Goal: Feedback & Contribution: Leave review/rating

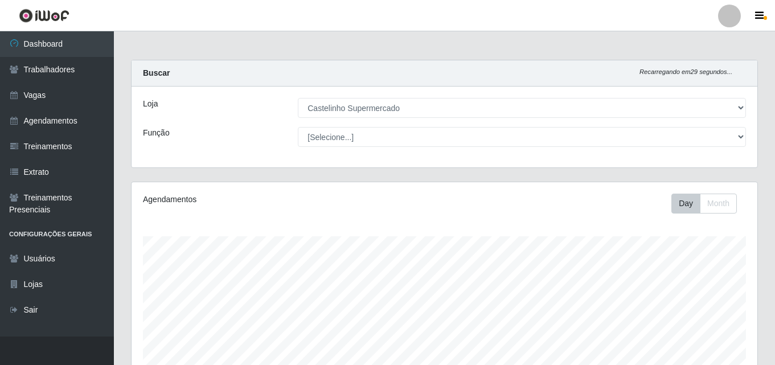
select select "377"
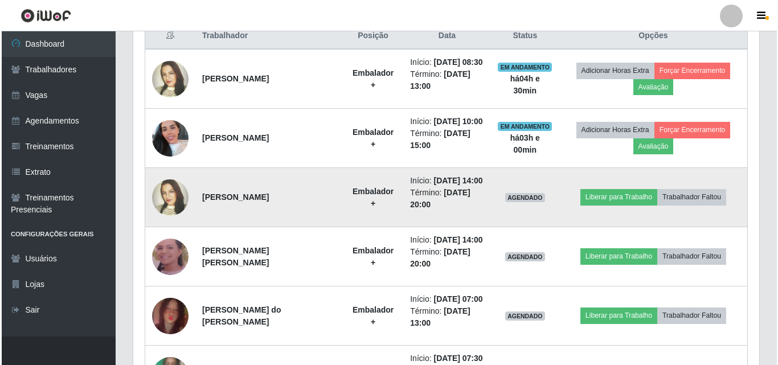
scroll to position [430, 0]
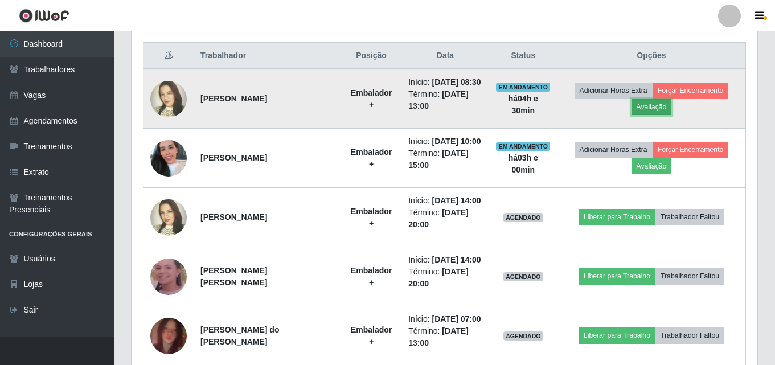
click at [660, 108] on button "Avaliação" at bounding box center [651, 107] width 40 height 16
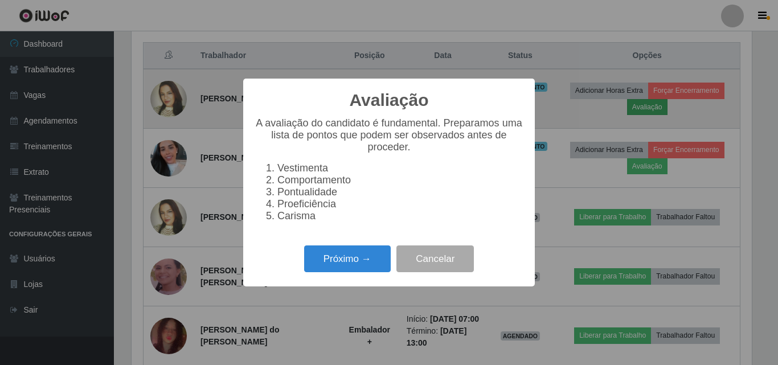
scroll to position [236, 620]
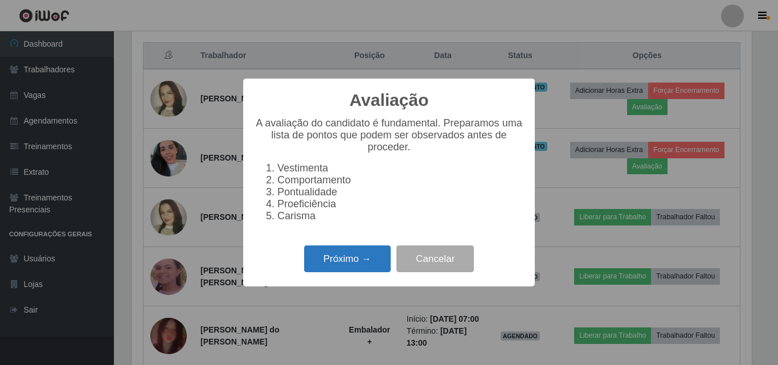
click at [355, 262] on button "Próximo →" at bounding box center [347, 258] width 87 height 27
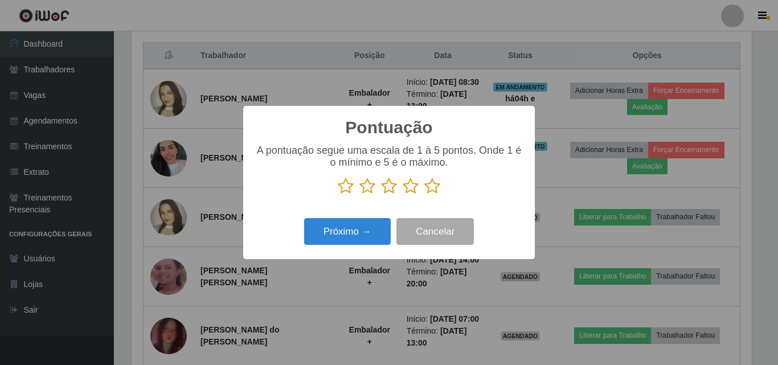
scroll to position [569102, 568719]
click at [428, 185] on icon at bounding box center [432, 186] width 16 height 17
click at [424, 195] on input "radio" at bounding box center [424, 195] width 0 height 0
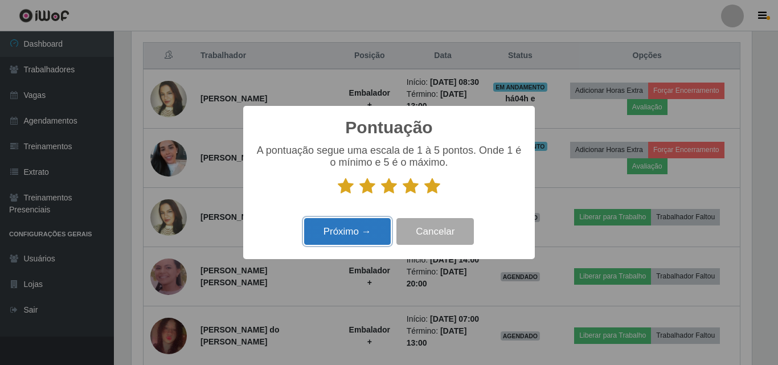
click at [371, 227] on button "Próximo →" at bounding box center [347, 231] width 87 height 27
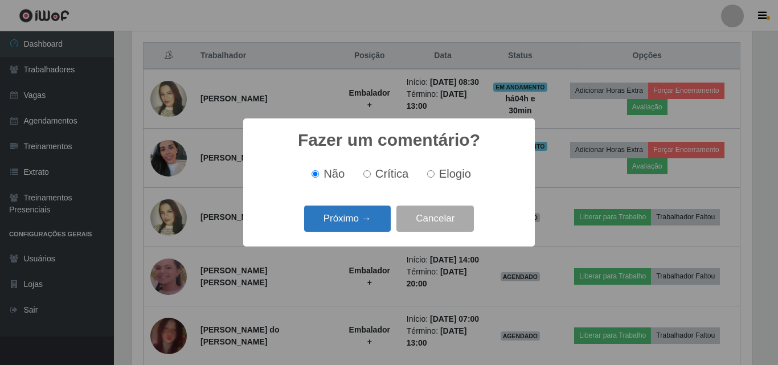
click at [372, 220] on button "Próximo →" at bounding box center [347, 219] width 87 height 27
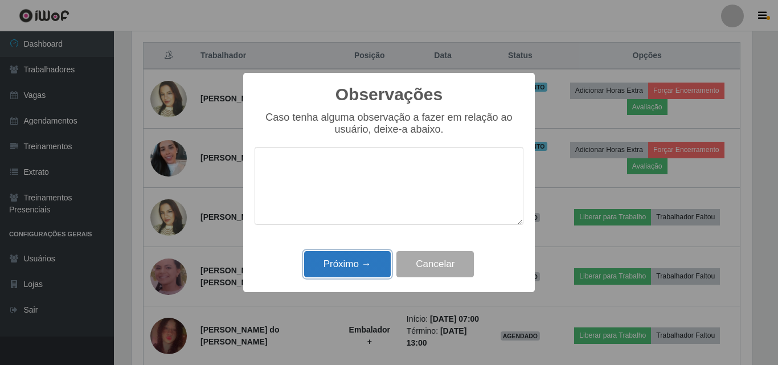
click at [370, 265] on button "Próximo →" at bounding box center [347, 264] width 87 height 27
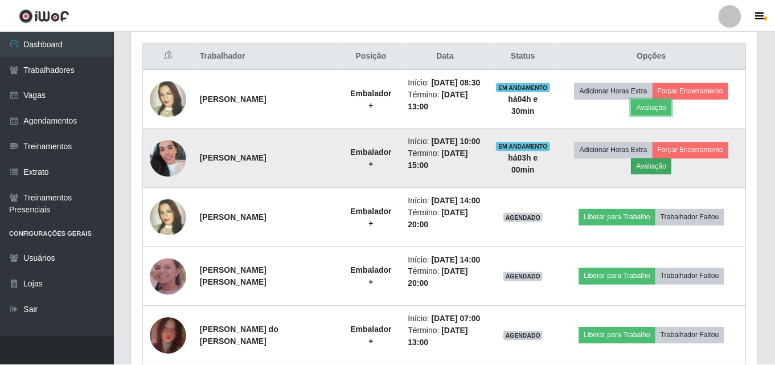
scroll to position [236, 626]
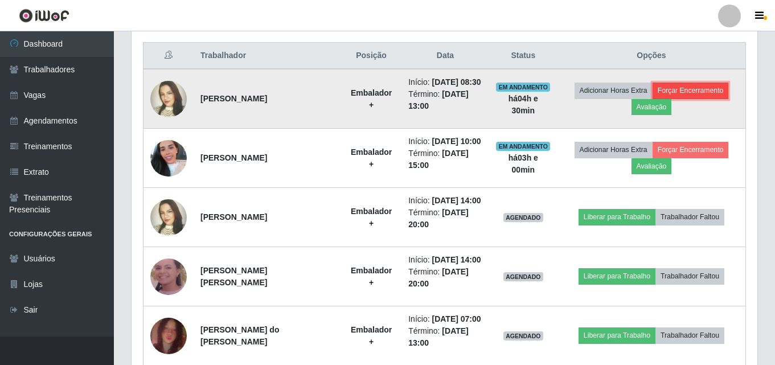
click at [703, 89] on button "Forçar Encerramento" at bounding box center [690, 91] width 76 height 16
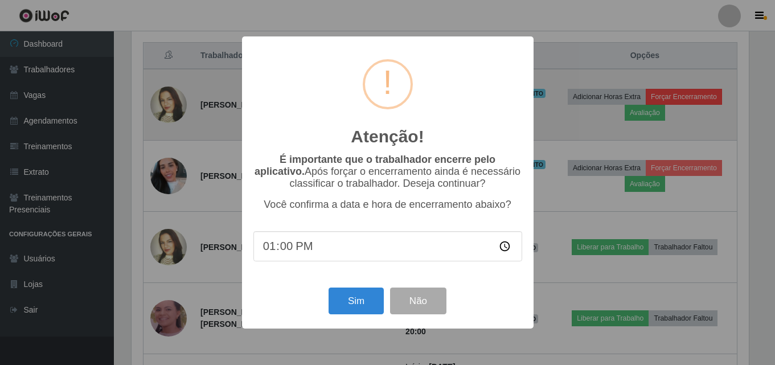
scroll to position [236, 620]
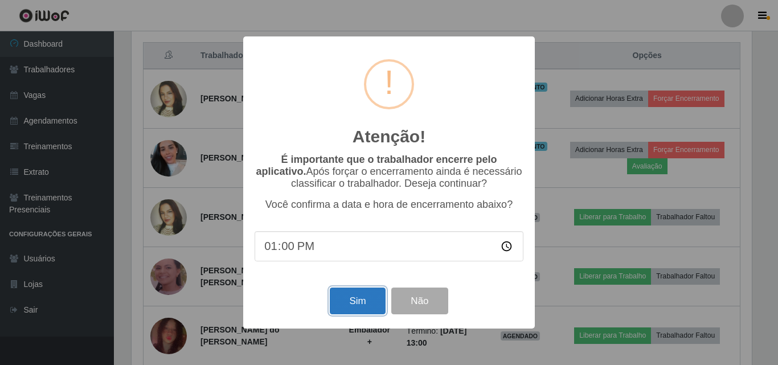
click at [355, 302] on button "Sim" at bounding box center [357, 301] width 55 height 27
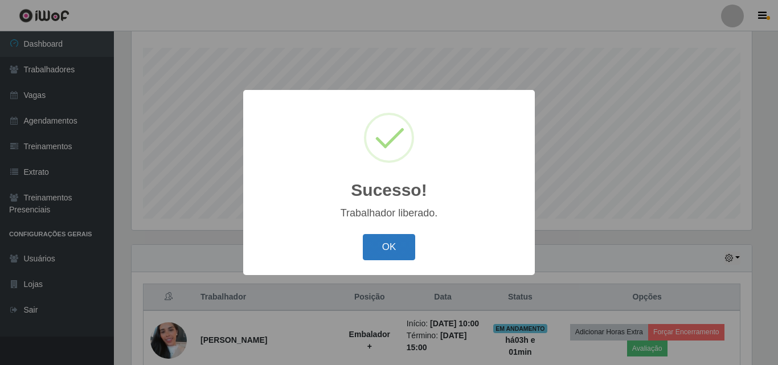
click at [395, 245] on button "OK" at bounding box center [389, 247] width 53 height 27
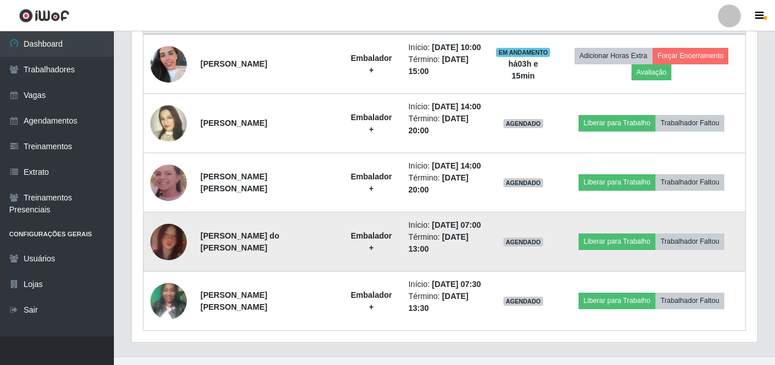
scroll to position [485, 0]
